Goal: Check status: Check status

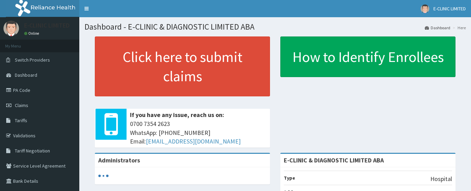
click at [26, 104] on span "Claims" at bounding box center [21, 105] width 13 height 6
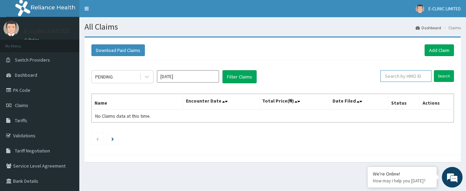
click at [416, 78] on input "text" at bounding box center [405, 76] width 51 height 12
paste input "SFA/15081/A"
type input "SFA/15081/A"
click at [441, 74] on input "Search" at bounding box center [444, 76] width 20 height 12
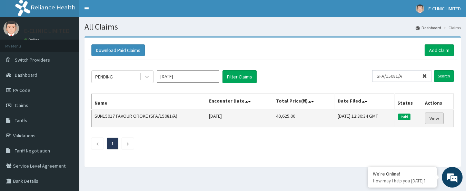
click at [434, 119] on link "View" at bounding box center [434, 119] width 19 height 12
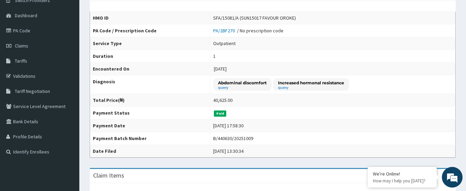
scroll to position [69, 0]
